Goal: Task Accomplishment & Management: Manage account settings

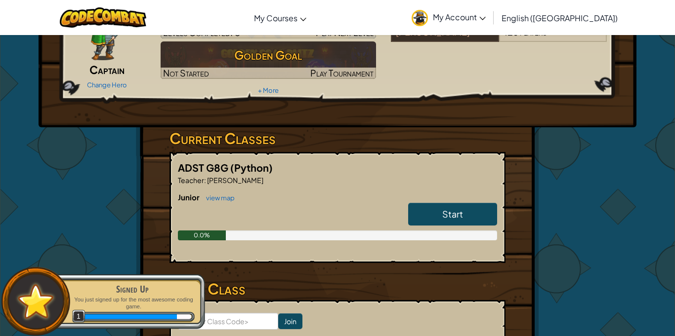
scroll to position [77, 0]
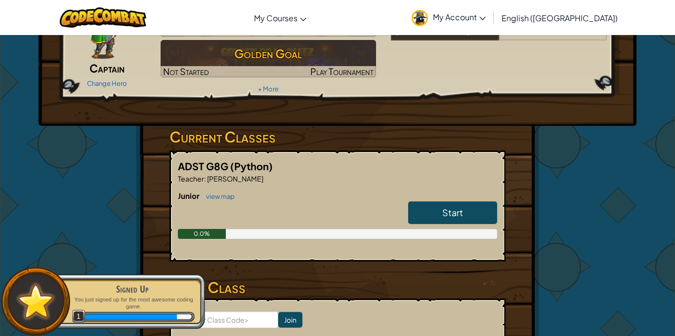
click at [415, 244] on div "Junior view map Start 0.0%" at bounding box center [337, 222] width 319 height 63
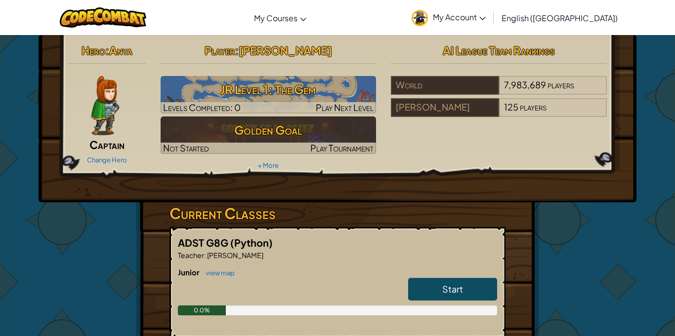
scroll to position [0, 0]
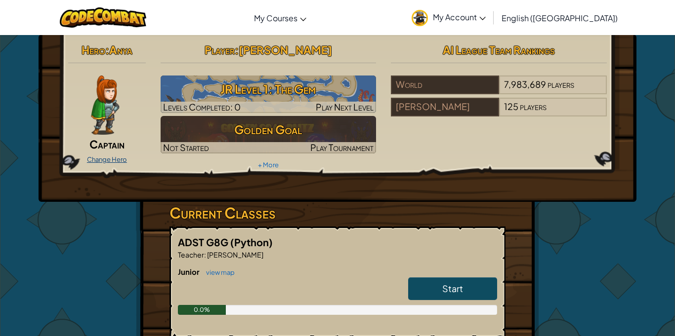
click at [105, 160] on link "Change Hero" at bounding box center [107, 160] width 40 height 8
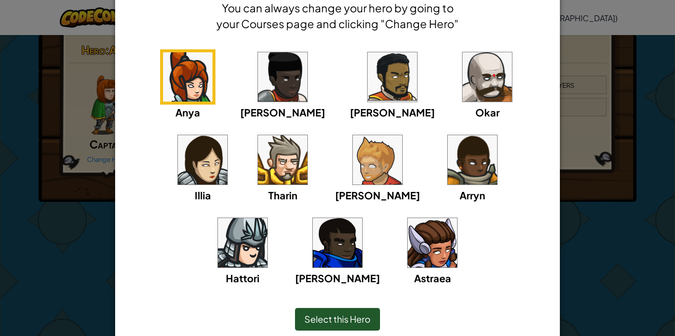
scroll to position [51, 0]
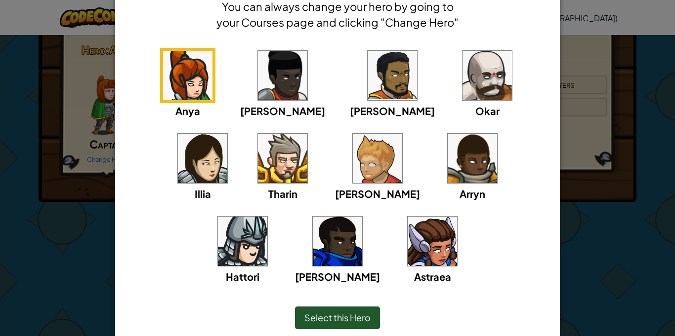
click at [408, 266] on img at bounding box center [432, 241] width 49 height 49
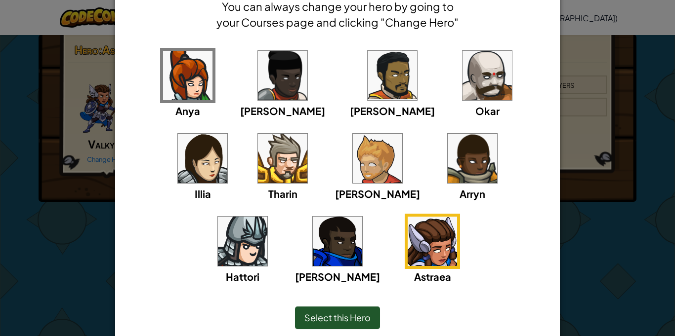
click at [462, 68] on img at bounding box center [486, 75] width 49 height 49
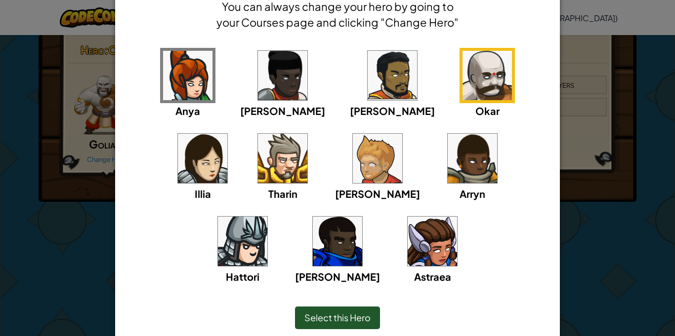
click at [408, 248] on img at bounding box center [432, 241] width 49 height 49
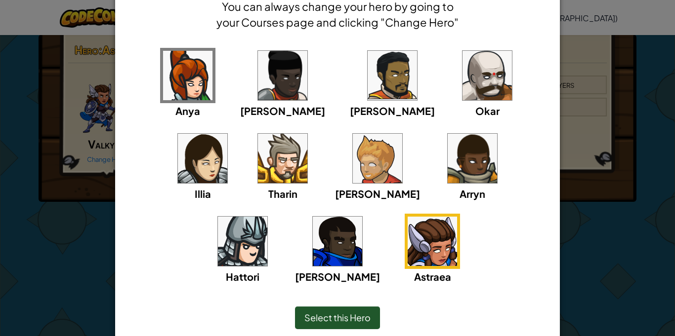
scroll to position [89, 0]
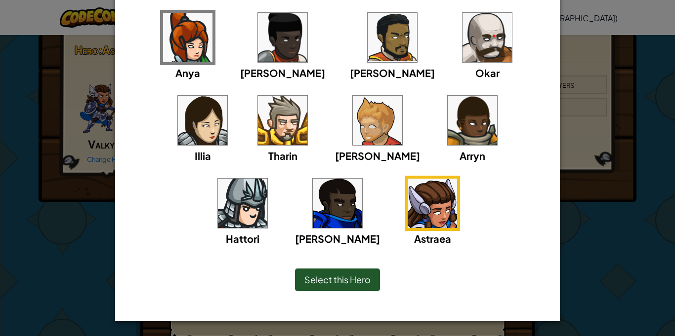
click at [639, 83] on div "× Select Your Hero You can always change your hero by going to your Courses pag…" at bounding box center [337, 168] width 675 height 336
